Goal: Find specific fact: Find specific fact

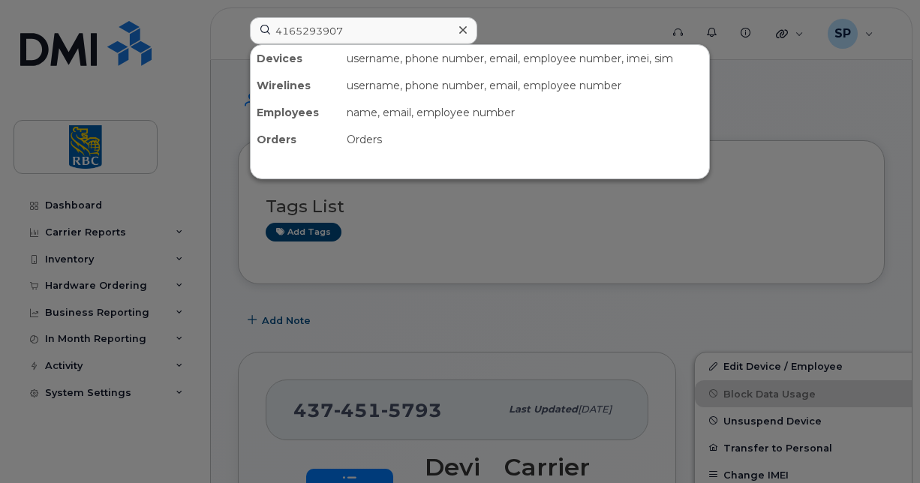
scroll to position [1802, 0]
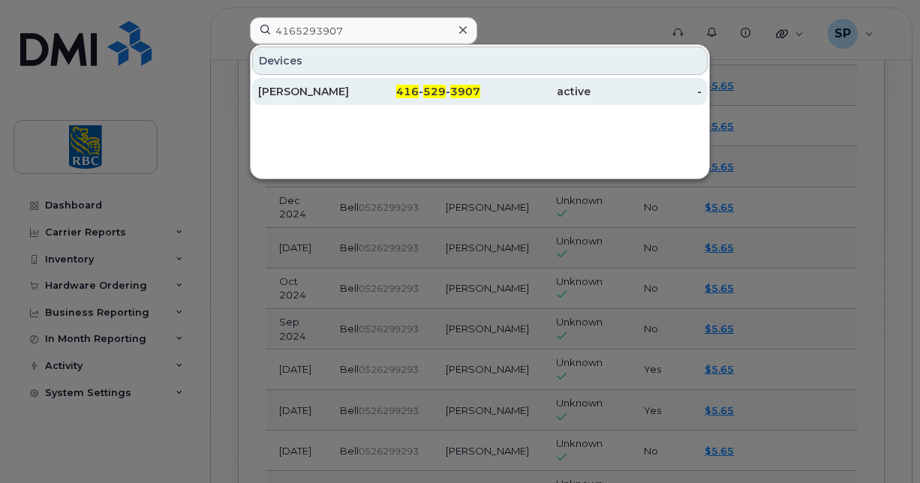
type input "4165293907"
click at [309, 95] on div "[PERSON_NAME]" at bounding box center [313, 91] width 111 height 15
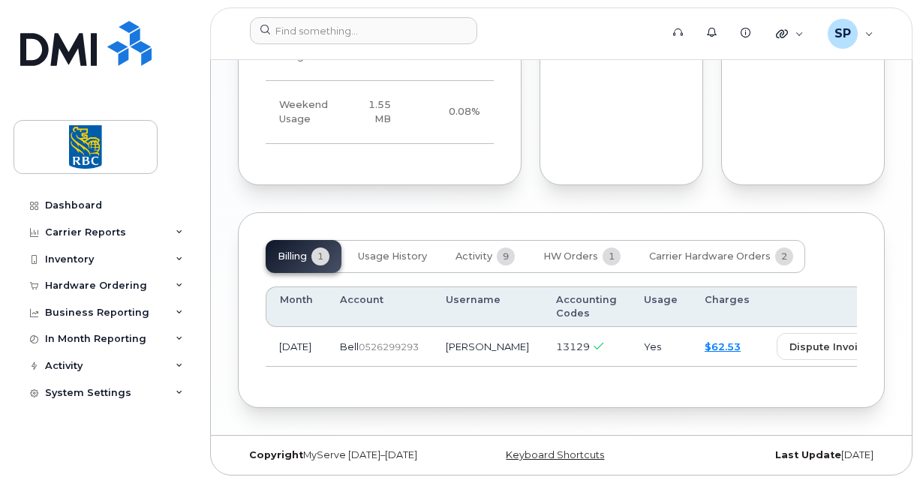
scroll to position [1540, 0]
drag, startPoint x: 404, startPoint y: 353, endPoint x: 344, endPoint y: 353, distance: 60.1
click at [344, 353] on td "Bell  0526299293" at bounding box center [380, 347] width 106 height 40
copy span "526299293"
